Goal: Task Accomplishment & Management: Complete application form

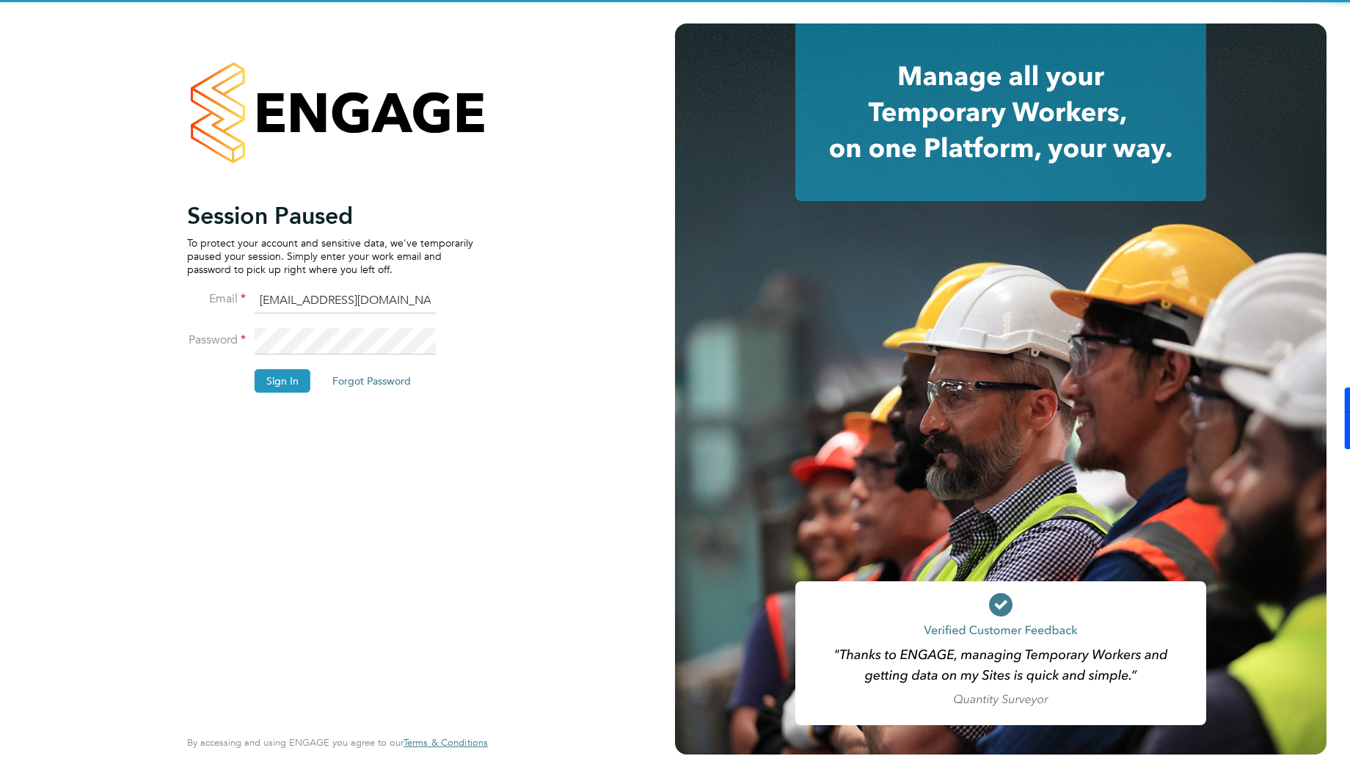
click at [221, 382] on li "Sign In Forgot Password" at bounding box center [330, 388] width 286 height 38
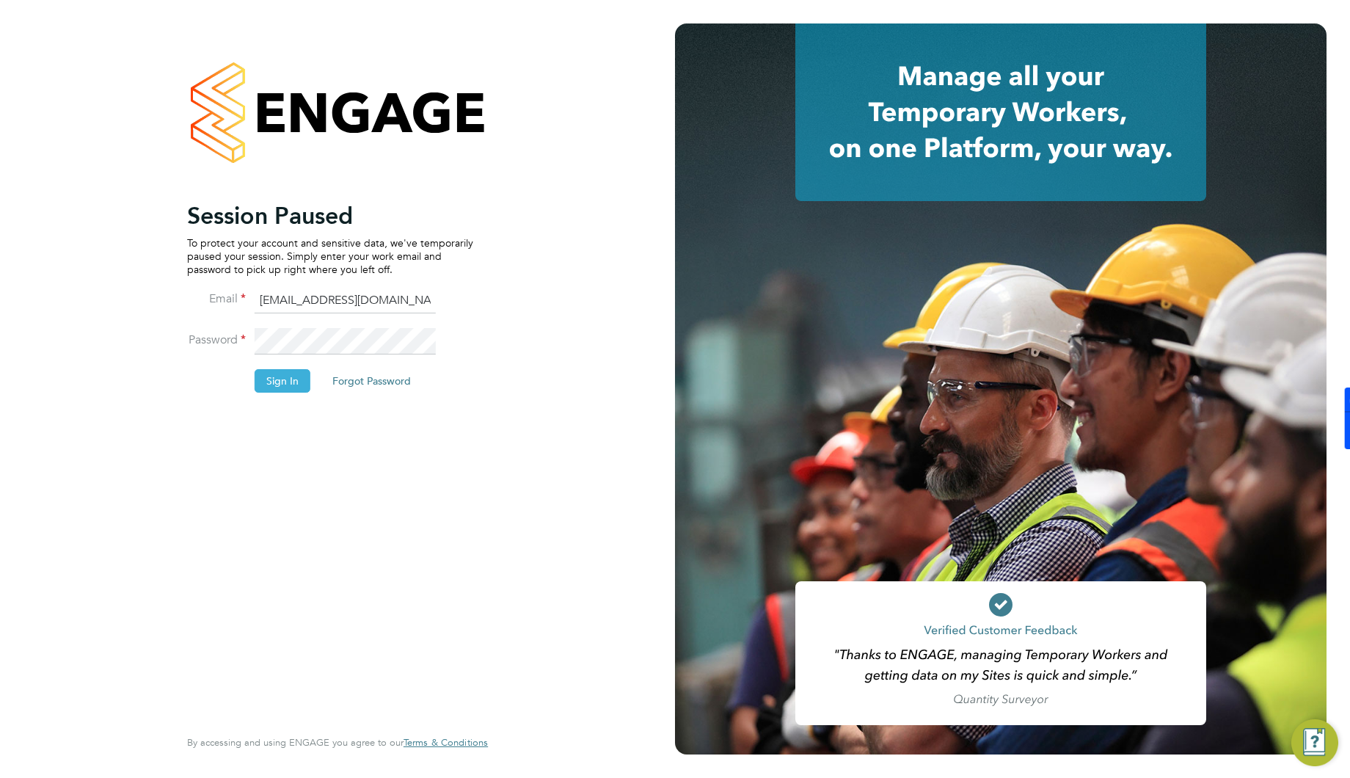
click at [285, 382] on button "Sign In" at bounding box center [283, 380] width 56 height 23
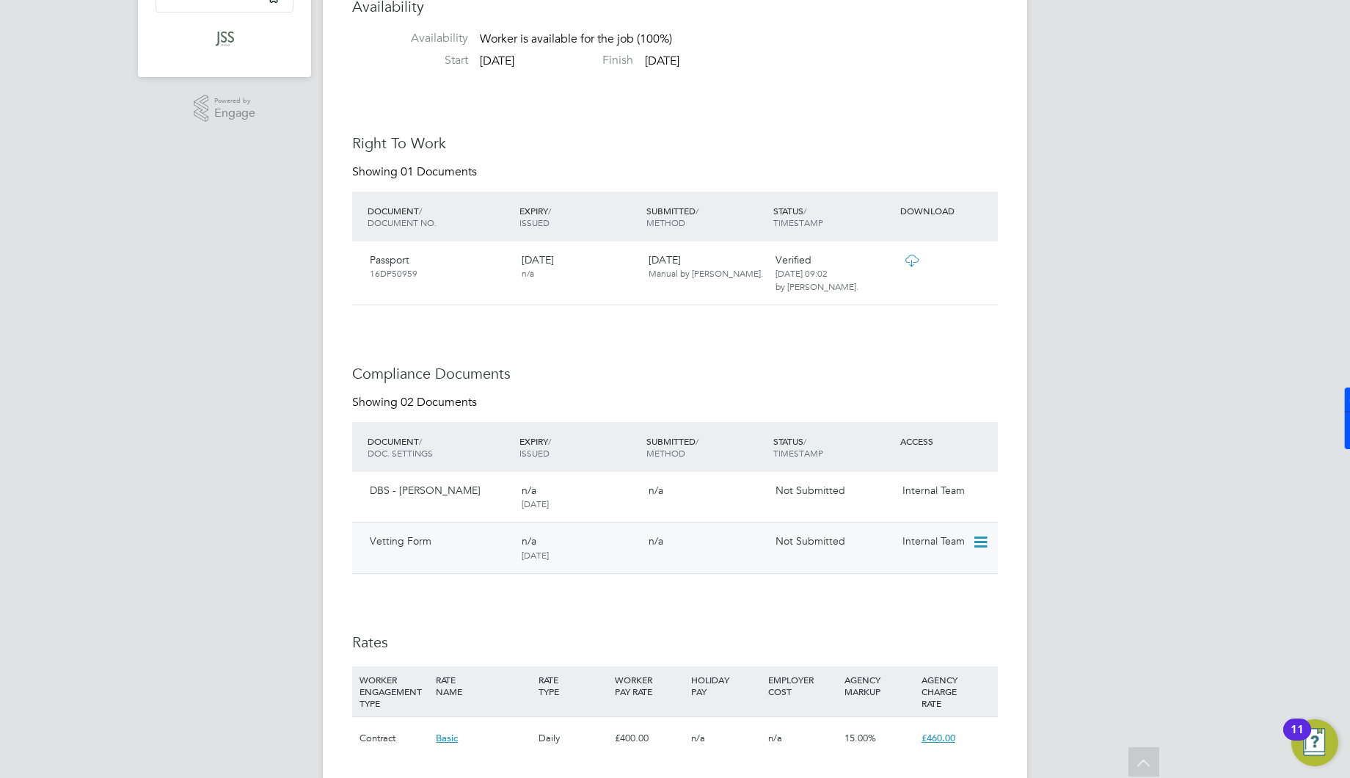
click at [816, 542] on span "Not Submitted" at bounding box center [811, 540] width 70 height 13
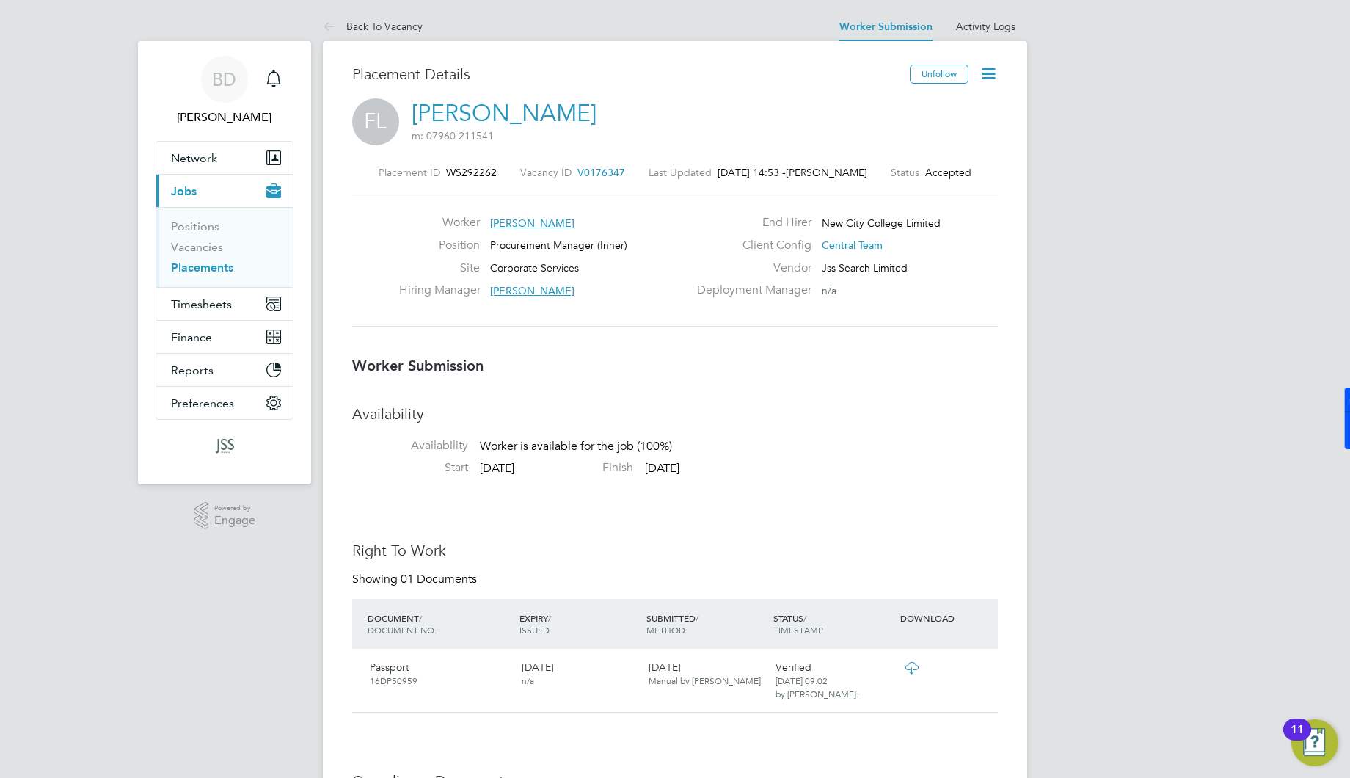
click at [984, 66] on icon at bounding box center [989, 74] width 18 height 18
click at [918, 178] on li "Confirm" at bounding box center [927, 179] width 136 height 21
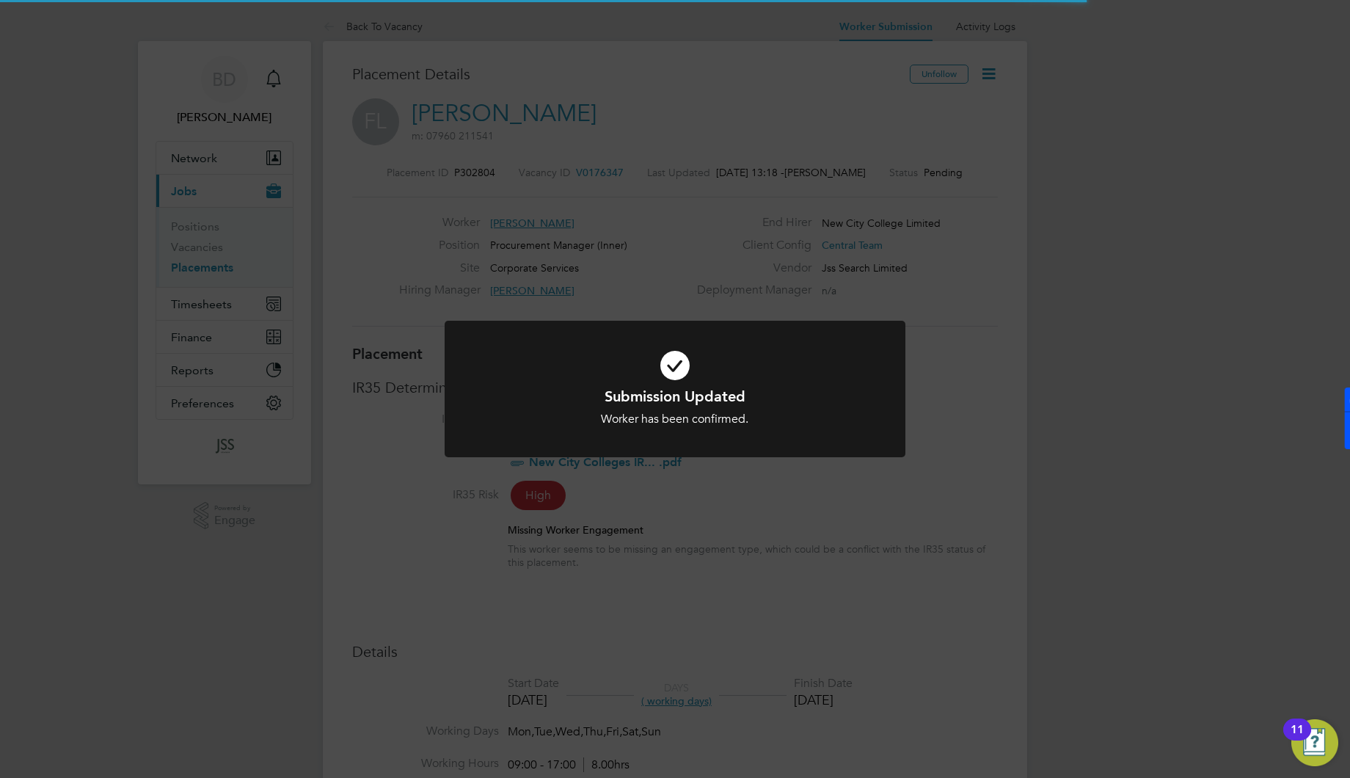
scroll to position [7, 7]
click at [983, 248] on div "Submission Updated Worker has been confirmed. Cancel Okay" at bounding box center [675, 389] width 1350 height 778
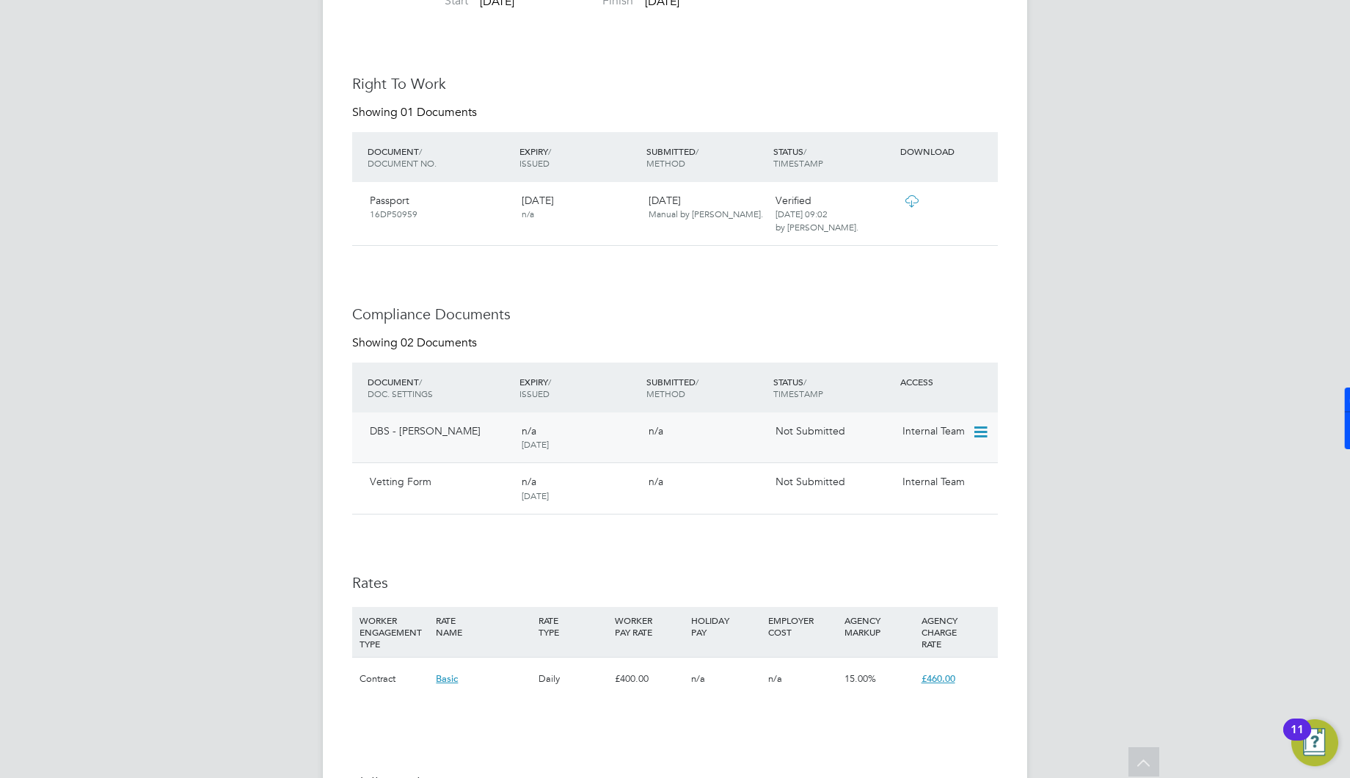
click at [797, 431] on span "Not Submitted" at bounding box center [811, 430] width 70 height 13
click at [983, 432] on icon at bounding box center [979, 432] width 15 height 18
click at [905, 503] on li "Submit Document" at bounding box center [915, 507] width 147 height 21
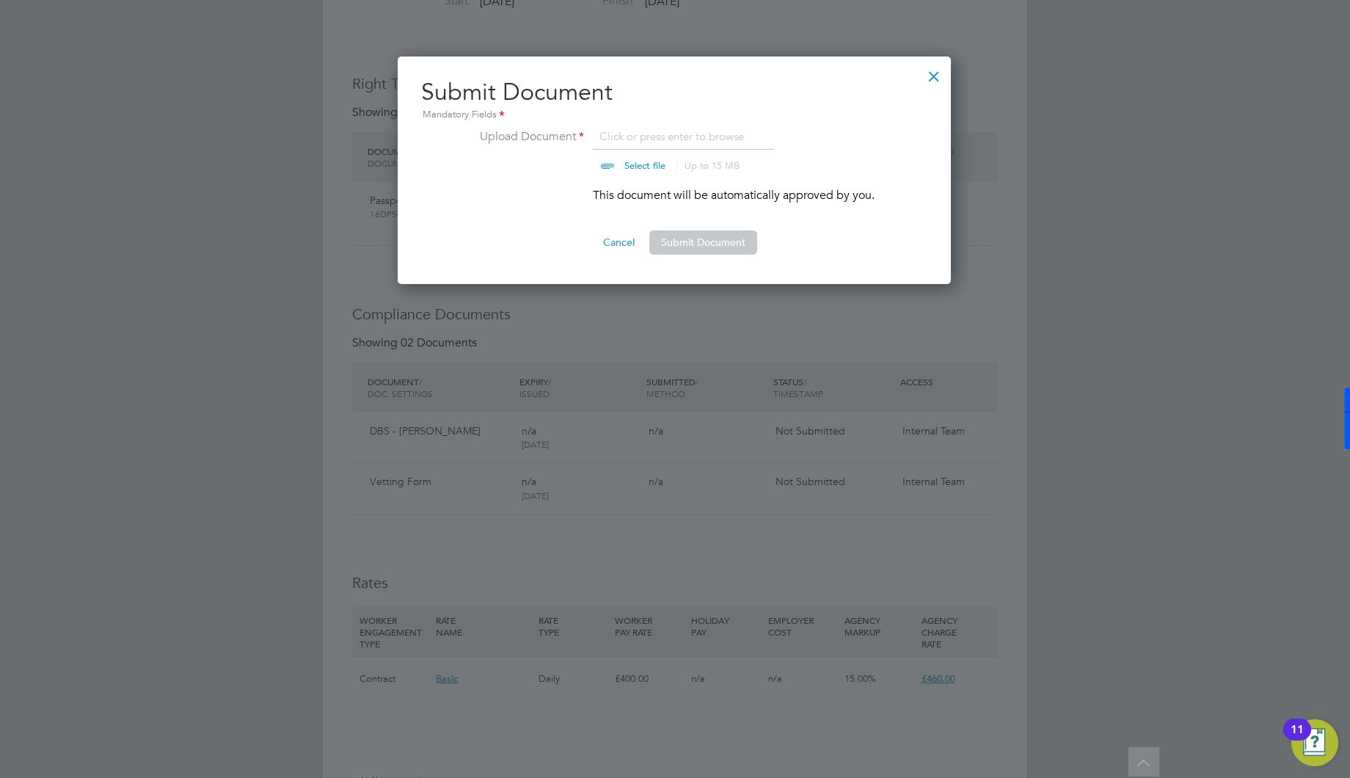
click at [637, 141] on input "file" at bounding box center [659, 150] width 230 height 44
click at [624, 246] on button "Cancel" at bounding box center [618, 241] width 55 height 23
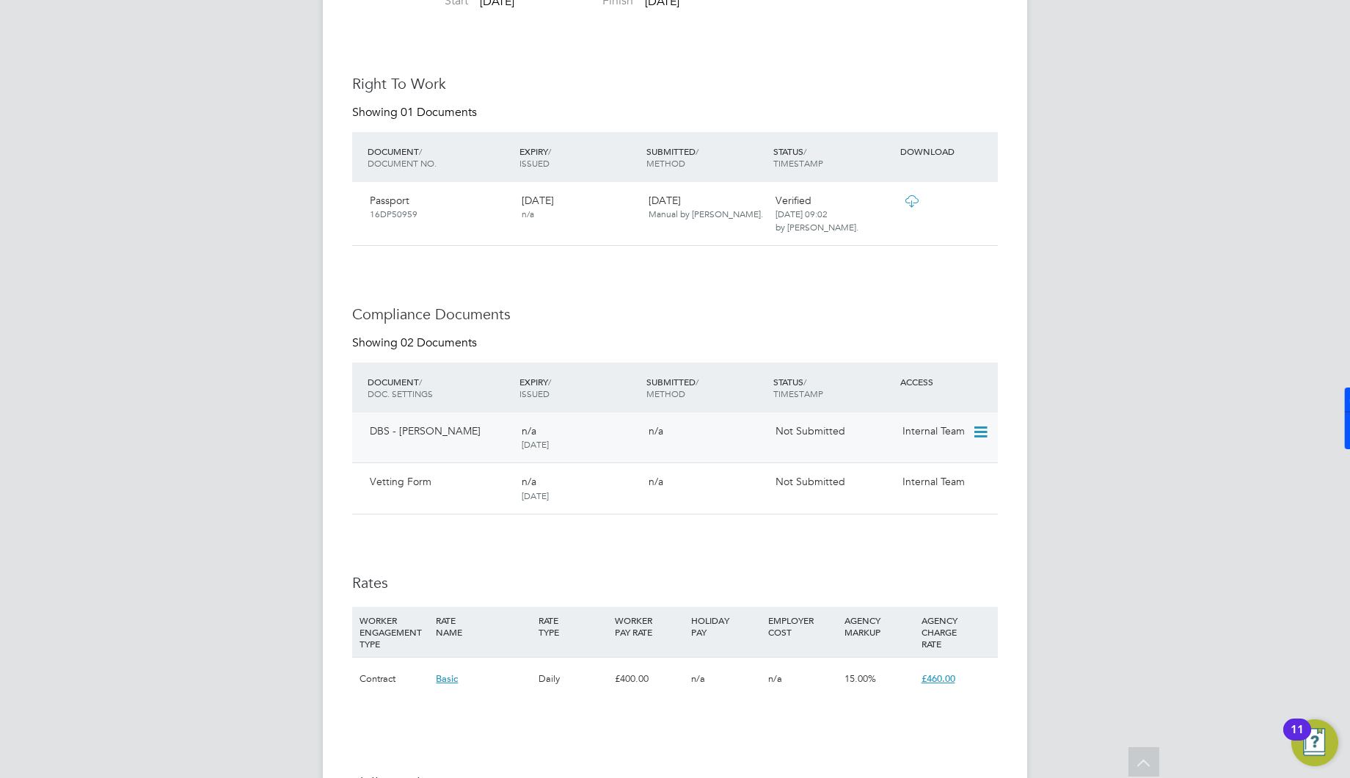
click at [981, 430] on icon at bounding box center [979, 432] width 15 height 18
click at [904, 507] on li "Submit Document" at bounding box center [915, 507] width 147 height 21
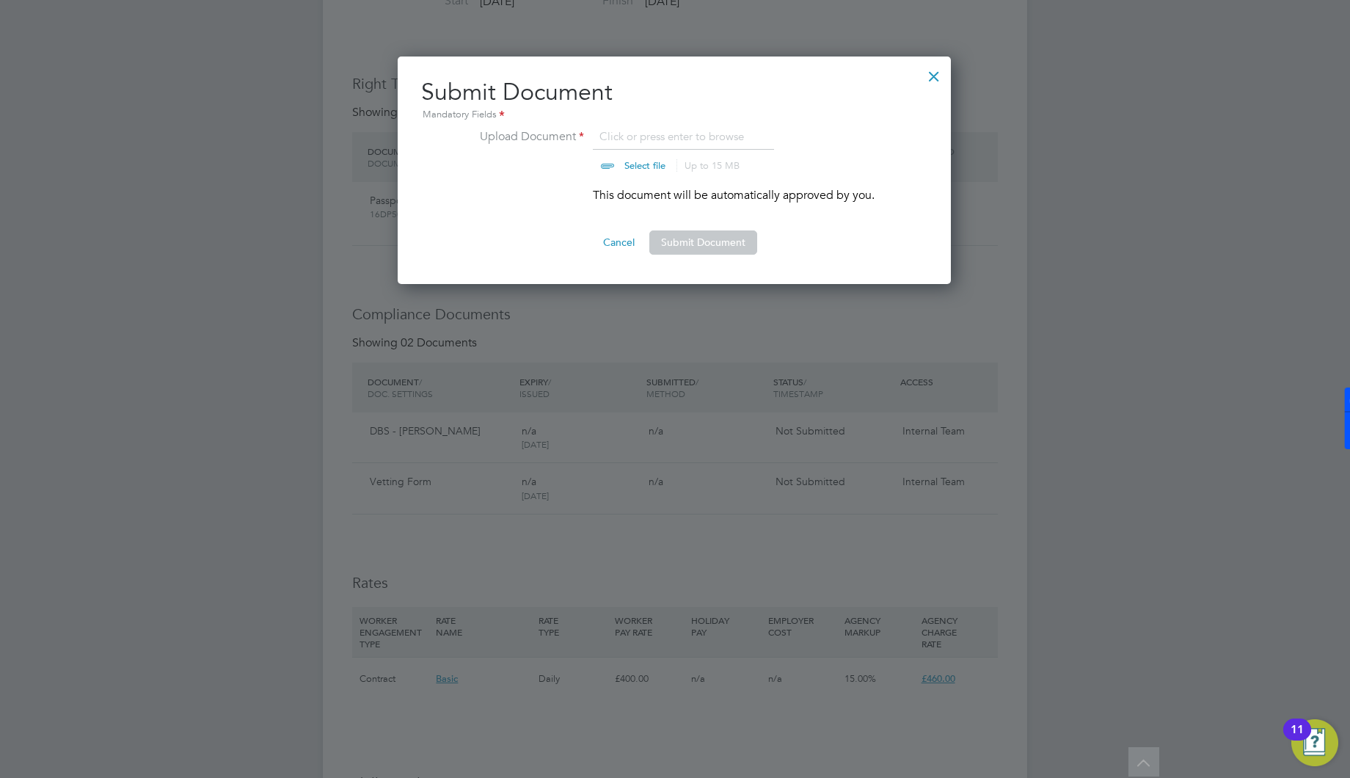
click at [685, 138] on input "file" at bounding box center [659, 150] width 230 height 44
type input "C:\fakepath\DBS - [PERSON_NAME].pdf"
click at [705, 246] on button "Submit Document" at bounding box center [703, 241] width 108 height 23
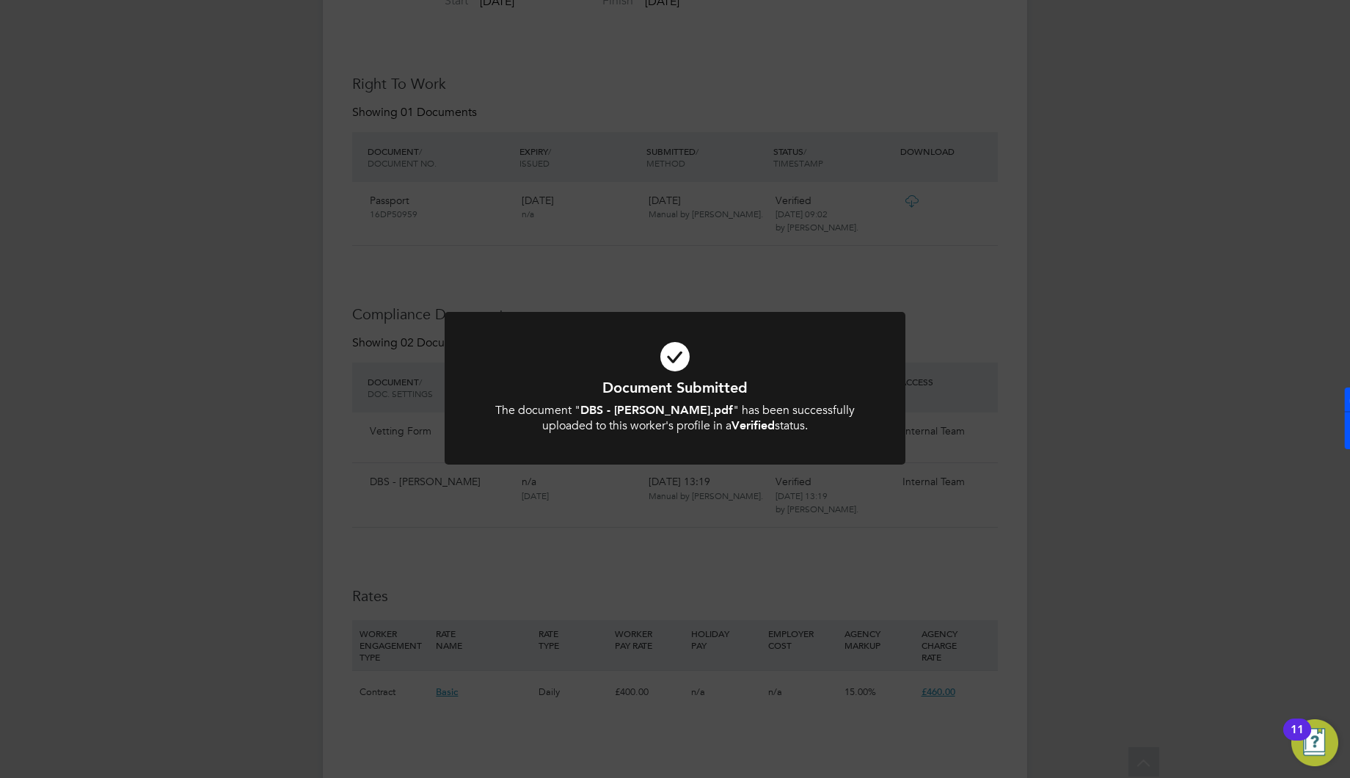
click at [985, 383] on div "Document Submitted The document " DBS - [PERSON_NAME].pdf " has been successful…" at bounding box center [675, 389] width 1350 height 778
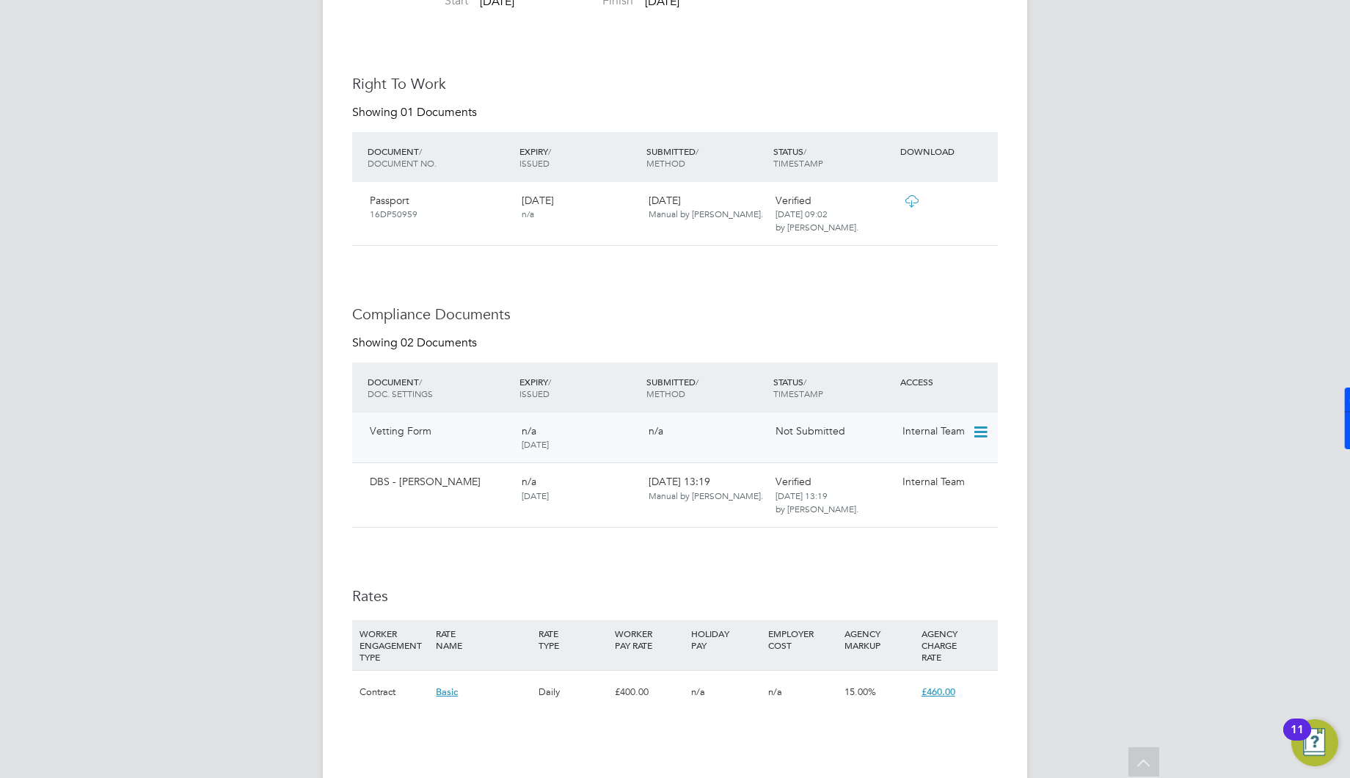
click at [977, 428] on icon at bounding box center [979, 432] width 15 height 18
click at [901, 464] on li "Edit Document" at bounding box center [915, 466] width 147 height 21
type input "Vetting Form"
type input "[DATE]"
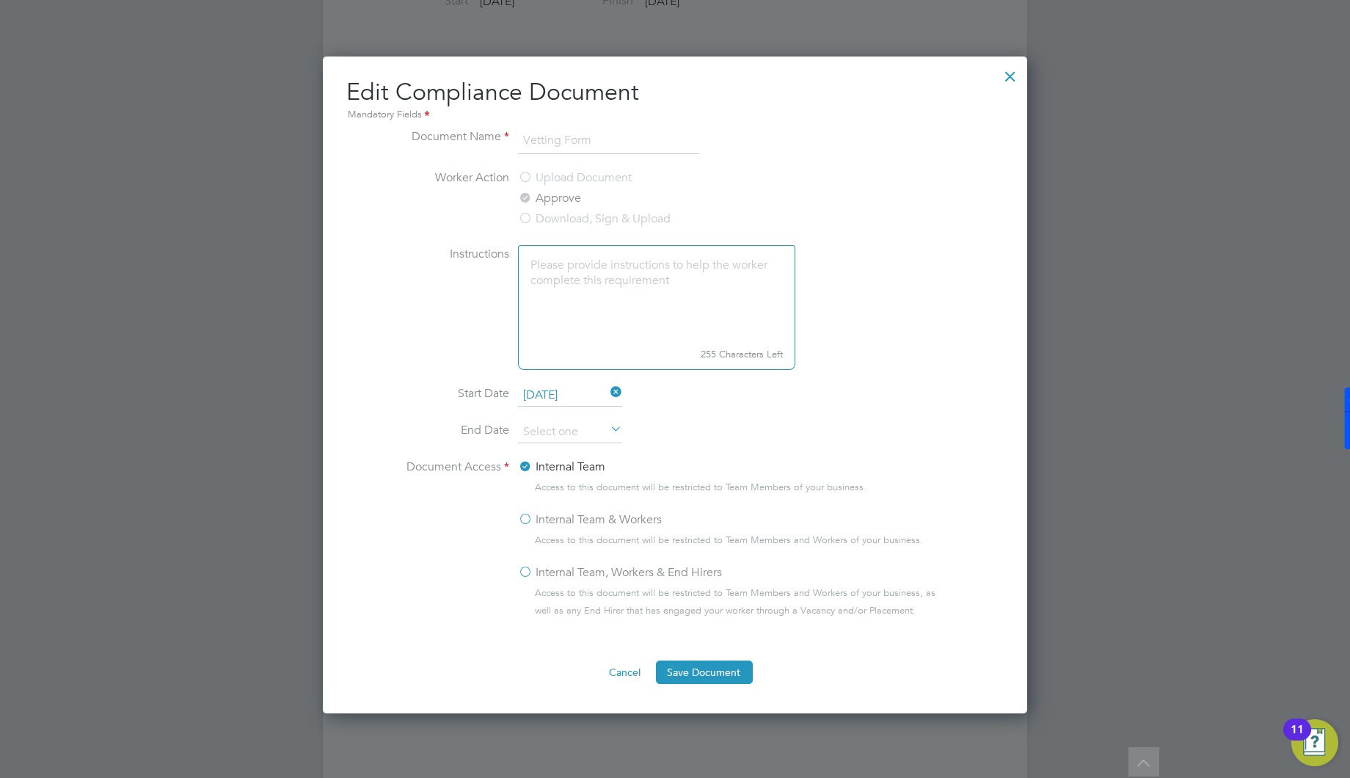
click at [1010, 76] on div at bounding box center [1010, 72] width 26 height 26
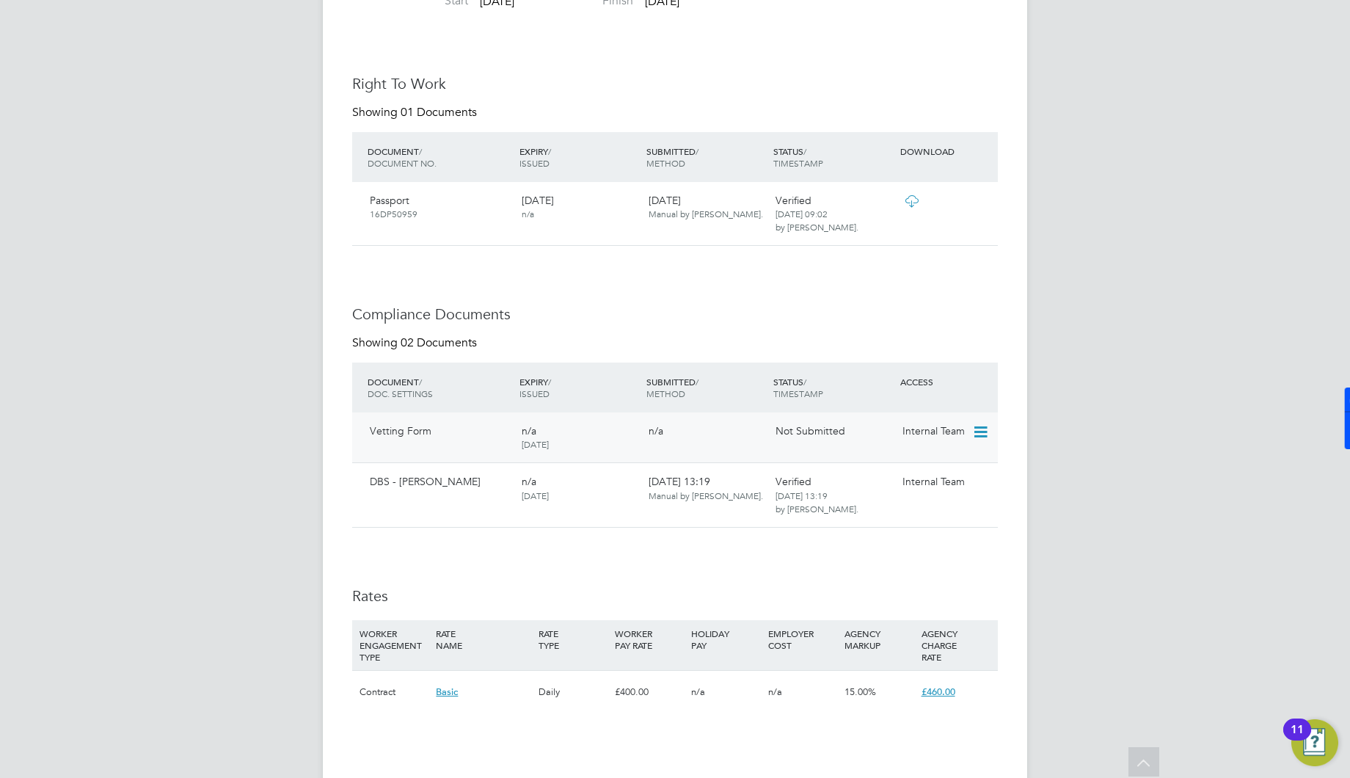
click at [549, 431] on div "n/a [DATE]" at bounding box center [579, 437] width 127 height 38
click at [972, 431] on div "Internal Team" at bounding box center [935, 430] width 76 height 25
click at [979, 428] on icon at bounding box center [979, 432] width 15 height 18
click at [898, 467] on li "Edit Document" at bounding box center [915, 466] width 147 height 21
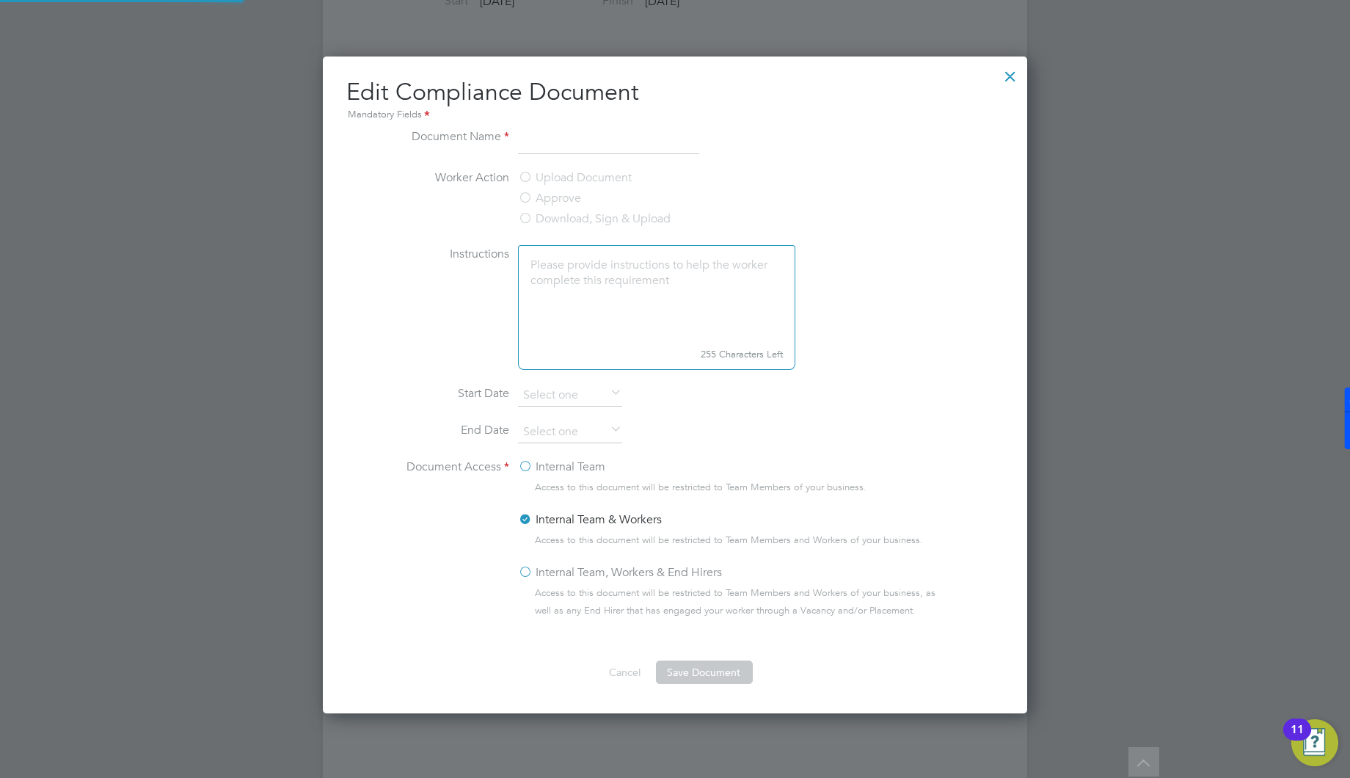
type input "Vetting Form"
type input "[DATE]"
click at [556, 222] on label "Download, Sign & Upload" at bounding box center [594, 219] width 153 height 18
click at [555, 175] on label "Upload Document" at bounding box center [575, 178] width 114 height 18
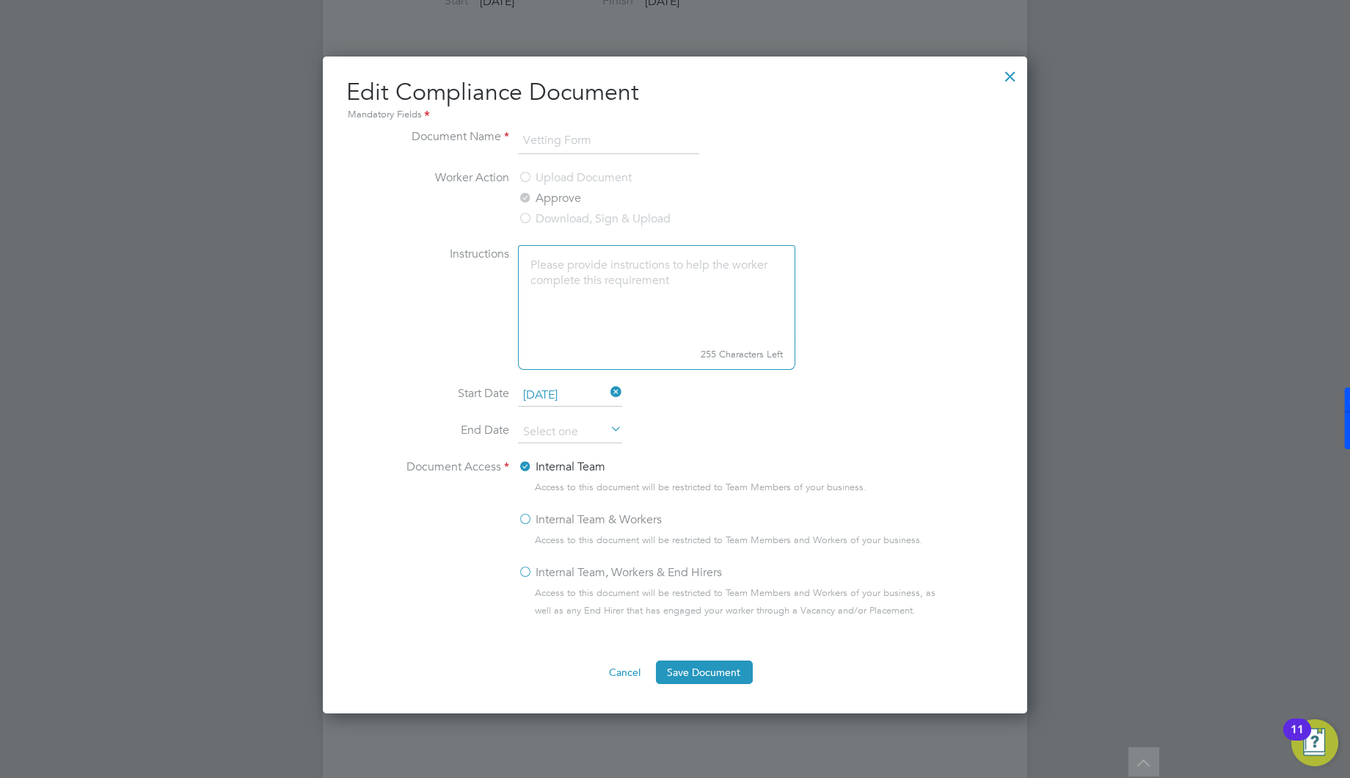
click at [556, 203] on div "Upload Document Approve Download, Sign & Upload" at bounding box center [628, 200] width 220 height 62
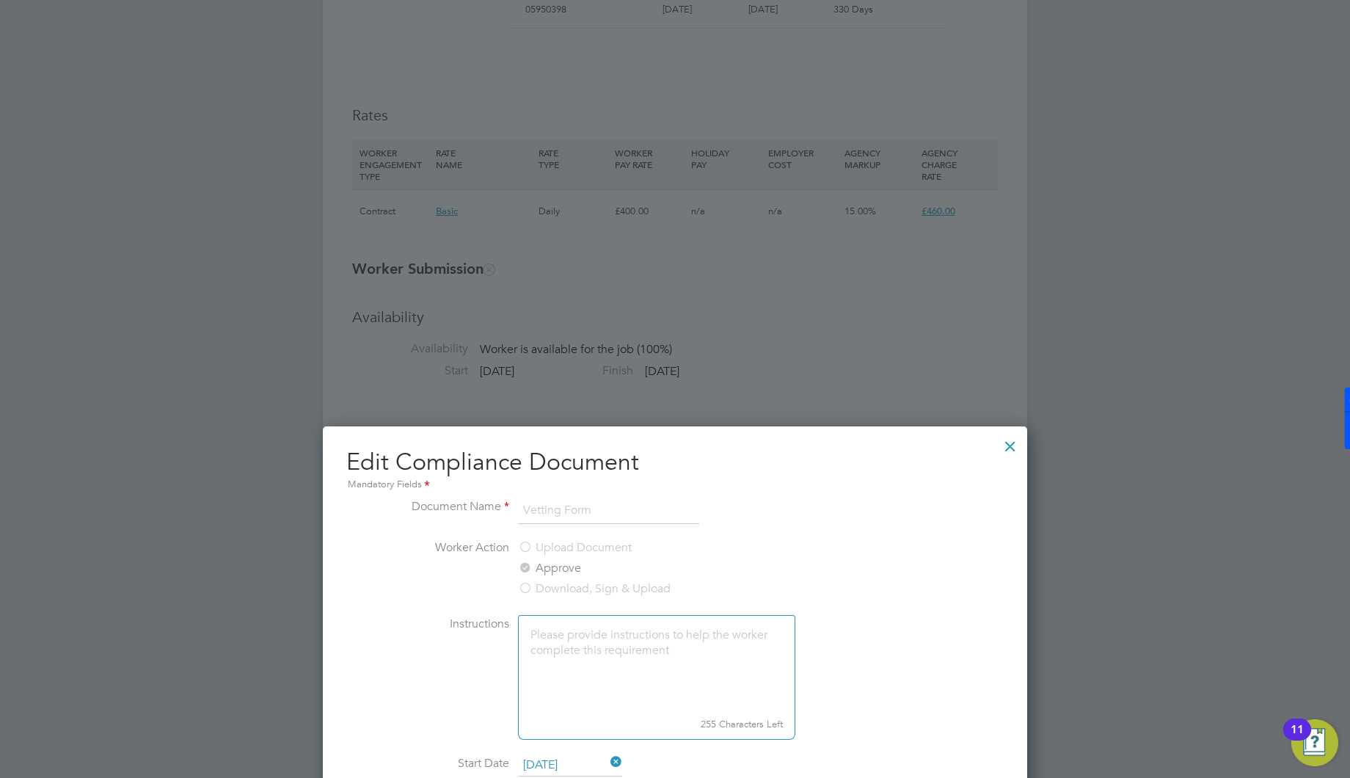
scroll to position [1060, 0]
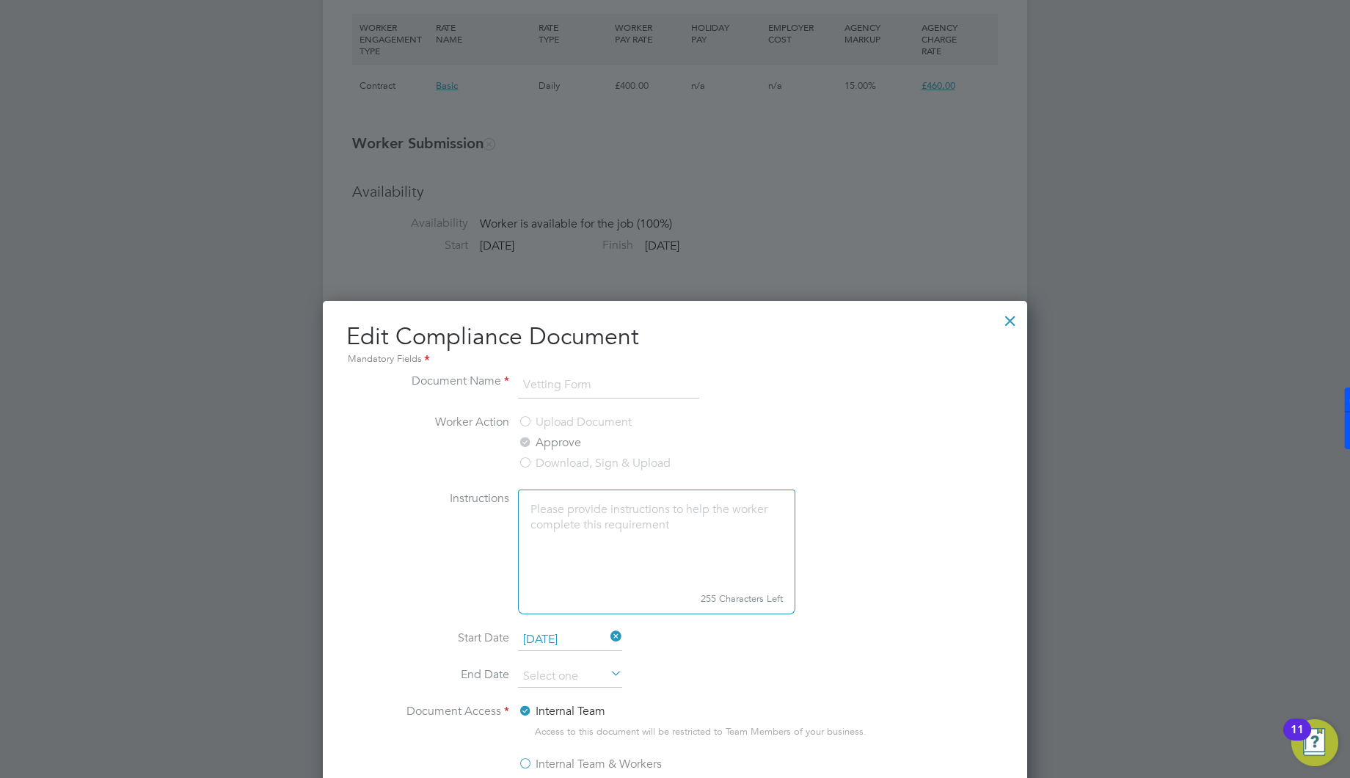
click at [411, 362] on div "Mandatory Fields" at bounding box center [674, 359] width 657 height 16
click at [1010, 321] on div at bounding box center [1010, 317] width 26 height 26
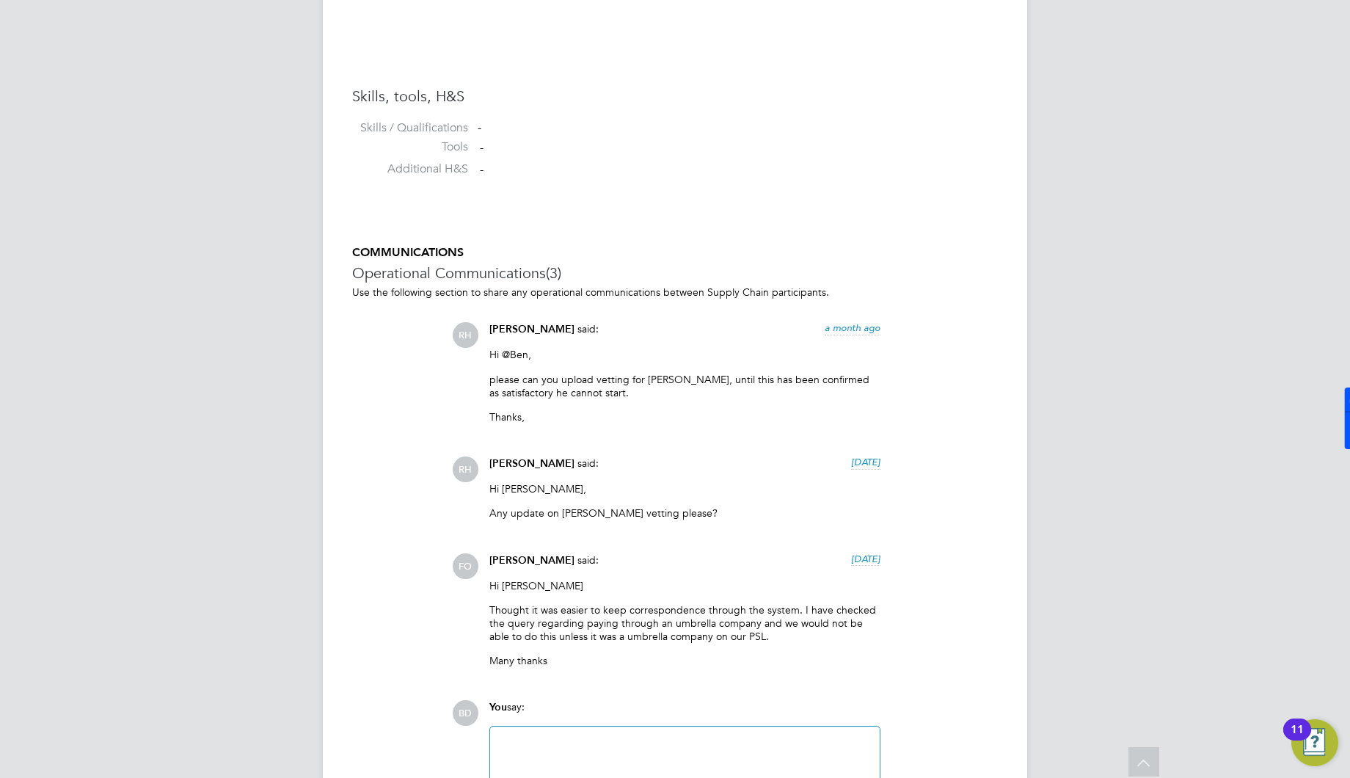
scroll to position [2176, 0]
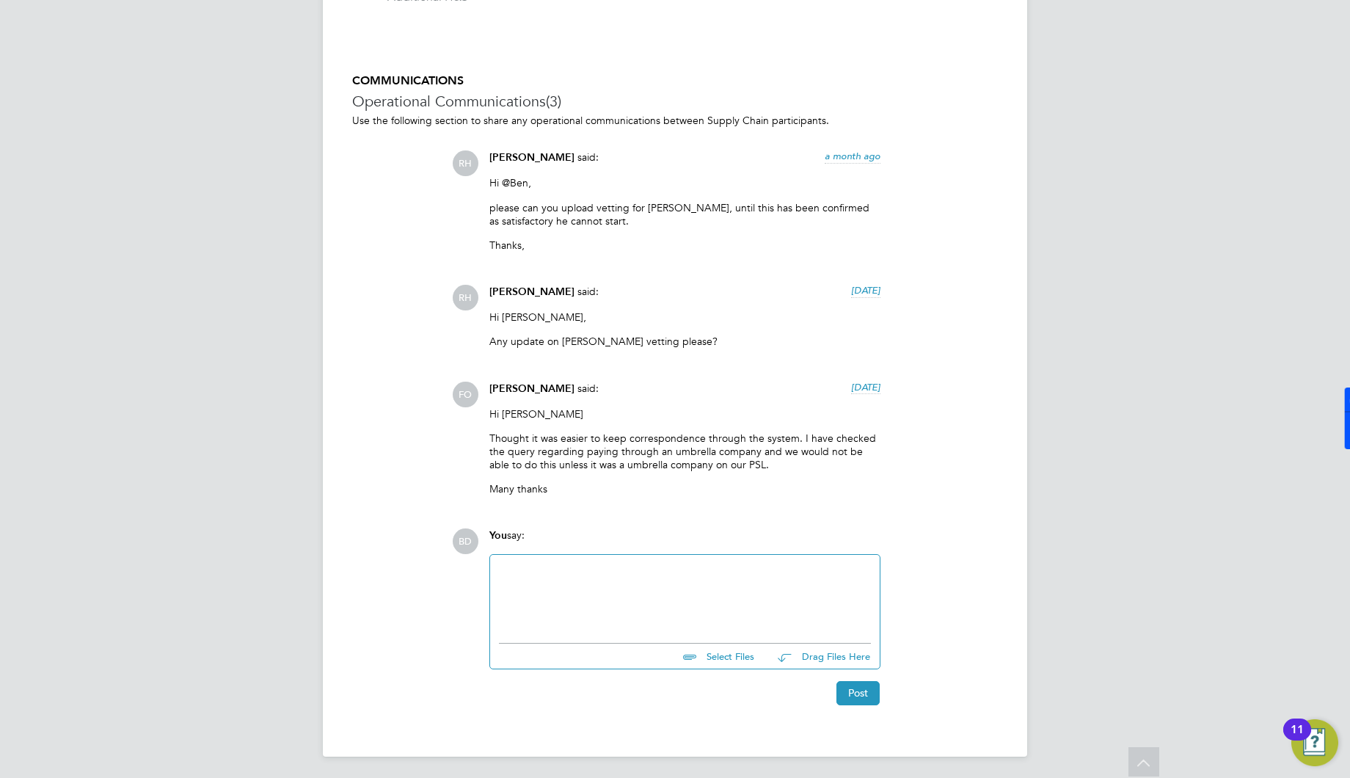
click at [720, 655] on input "file" at bounding box center [761, 654] width 220 height 21
type input "C:\fakepath\Candidate Vetting Form - [PERSON_NAME] (NCC) 2.docx"
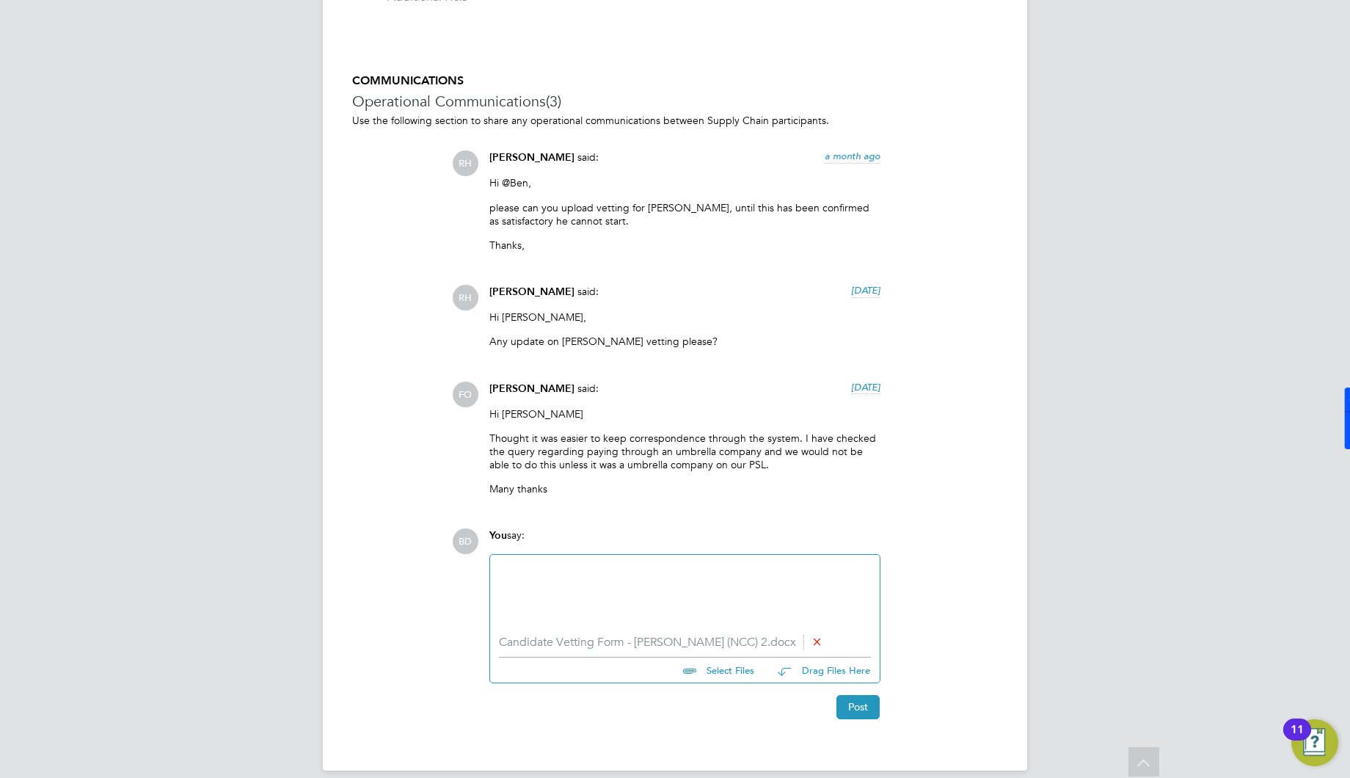
click at [610, 580] on div at bounding box center [685, 595] width 372 height 63
click at [837, 704] on button "Post" at bounding box center [858, 706] width 43 height 23
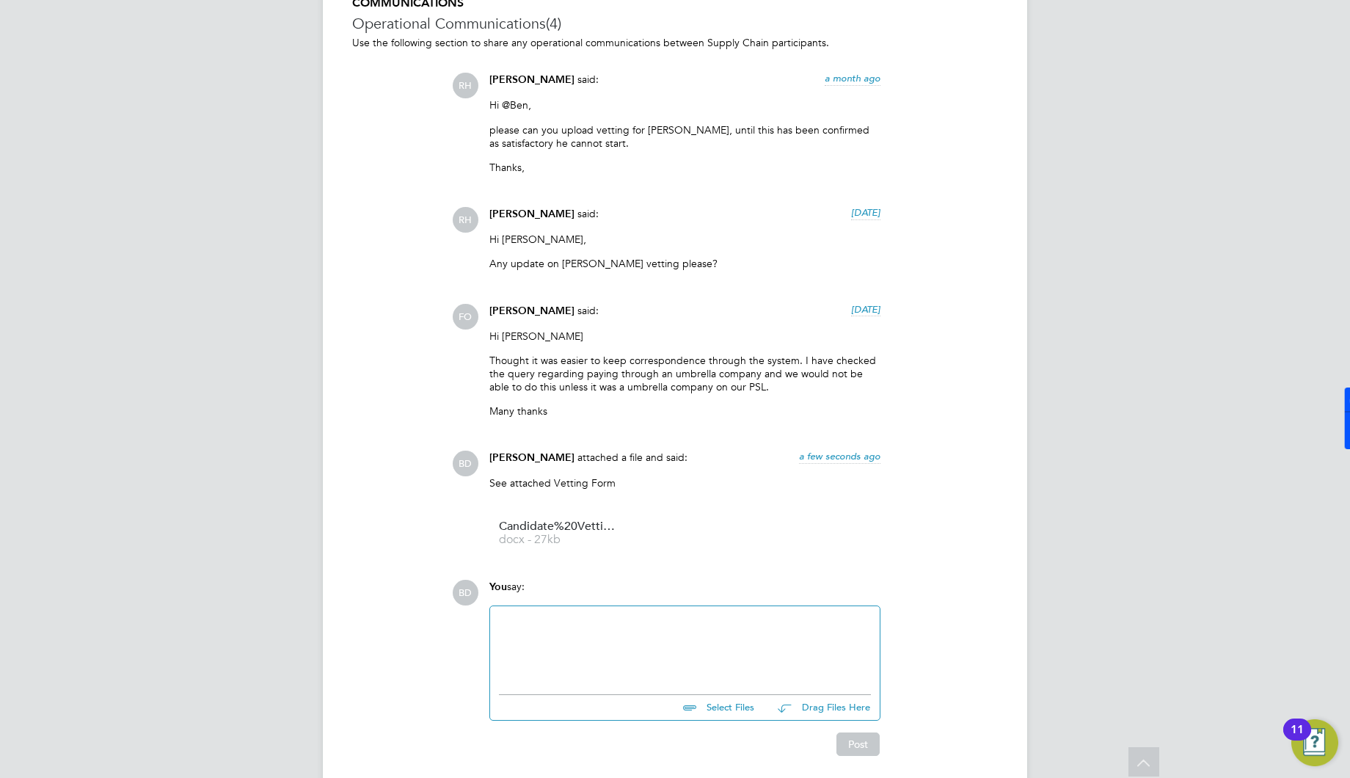
scroll to position [2304, 0]
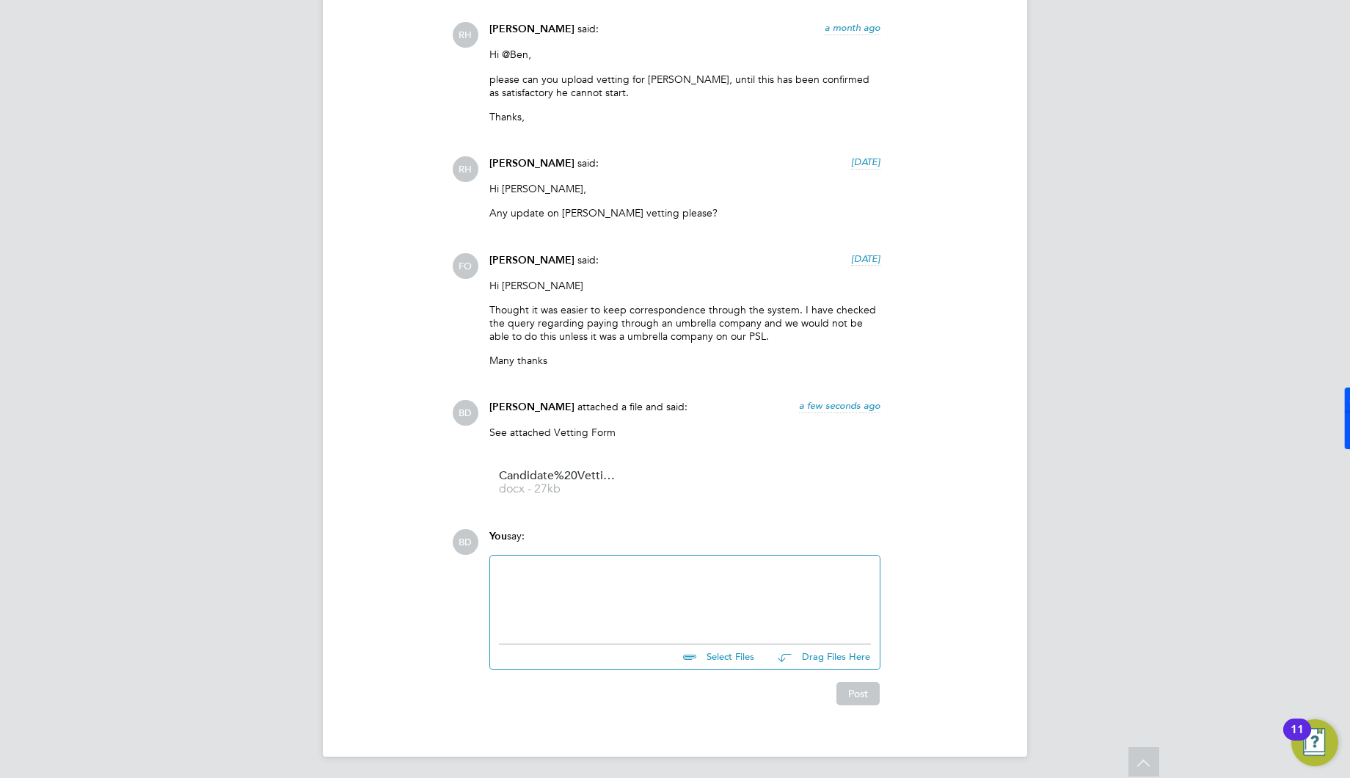
click at [645, 580] on div at bounding box center [685, 595] width 372 height 63
click at [843, 685] on button "Post" at bounding box center [858, 693] width 43 height 23
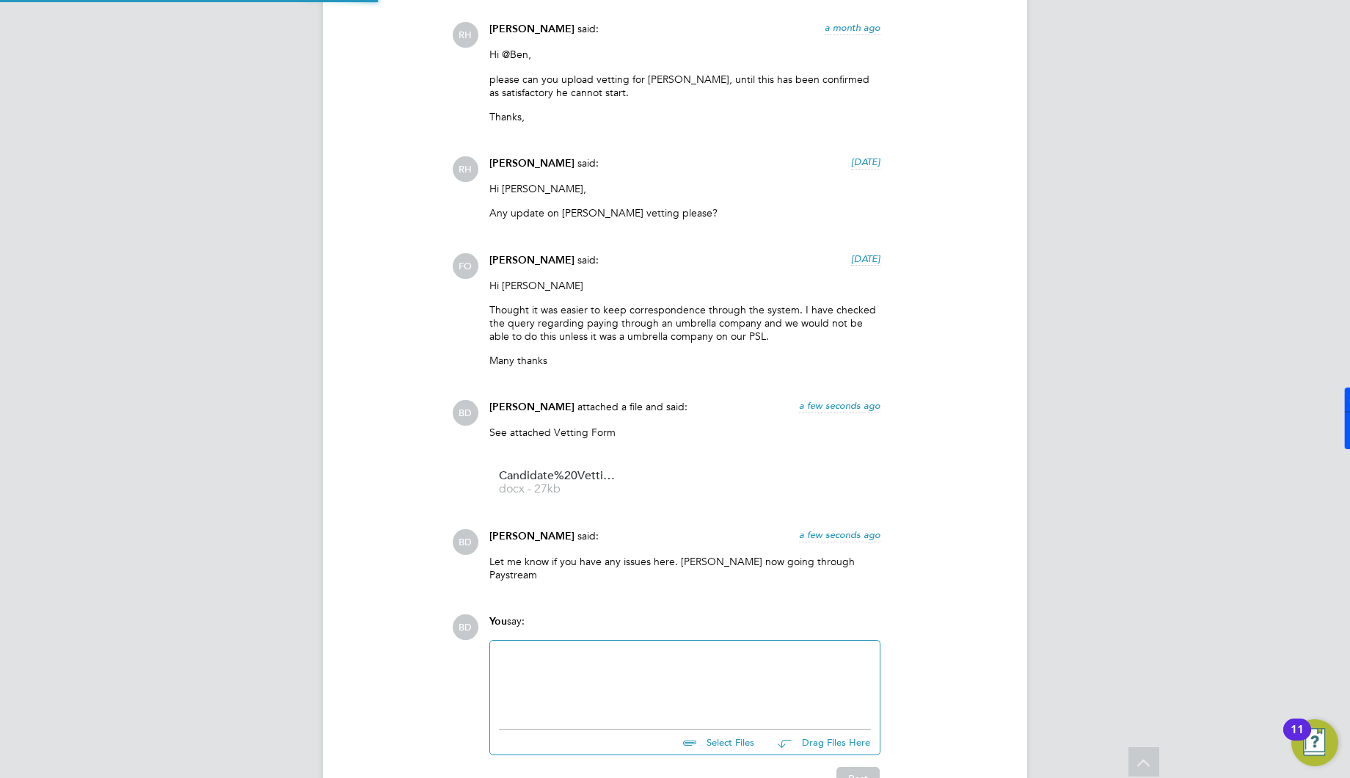
click at [658, 663] on div at bounding box center [685, 680] width 372 height 63
click at [843, 767] on button "Post" at bounding box center [858, 778] width 43 height 23
